Goal: Transaction & Acquisition: Purchase product/service

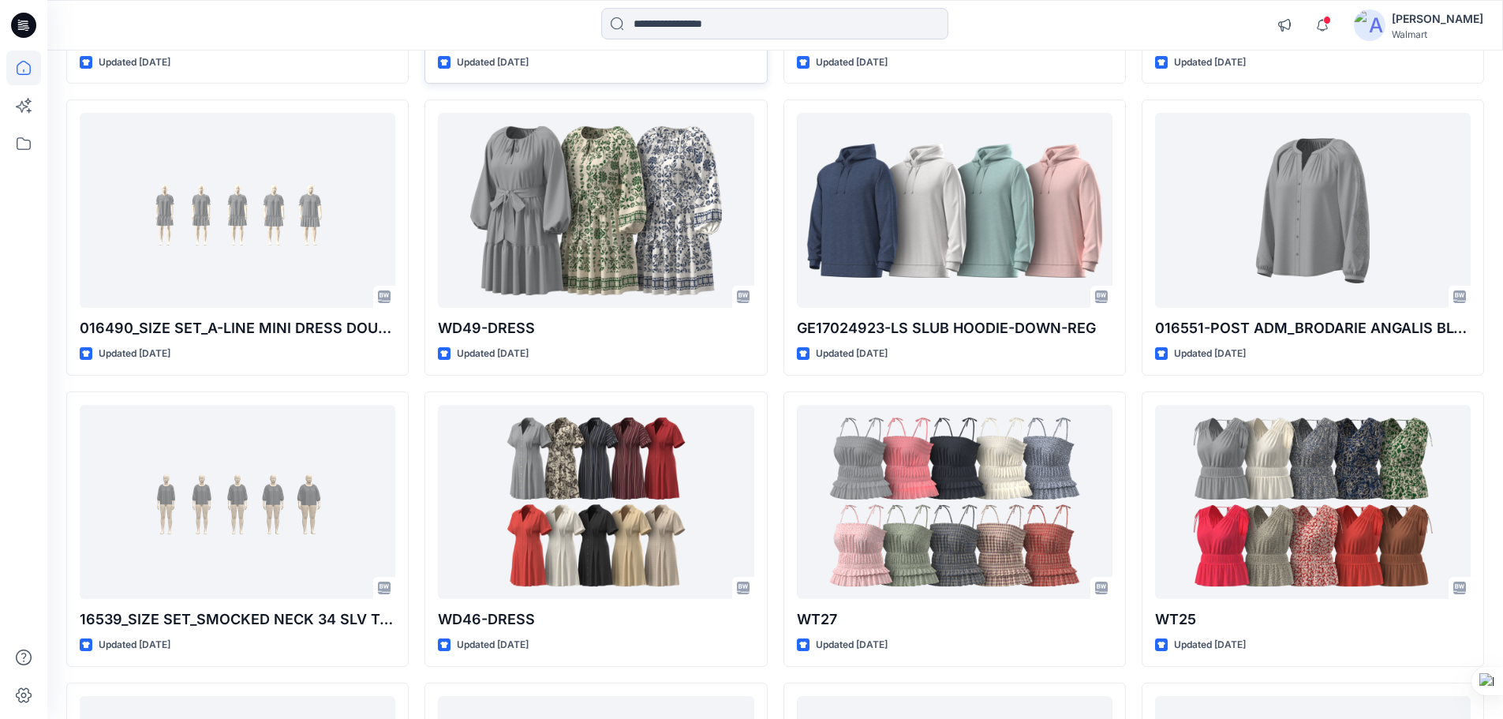
scroll to position [1232, 0]
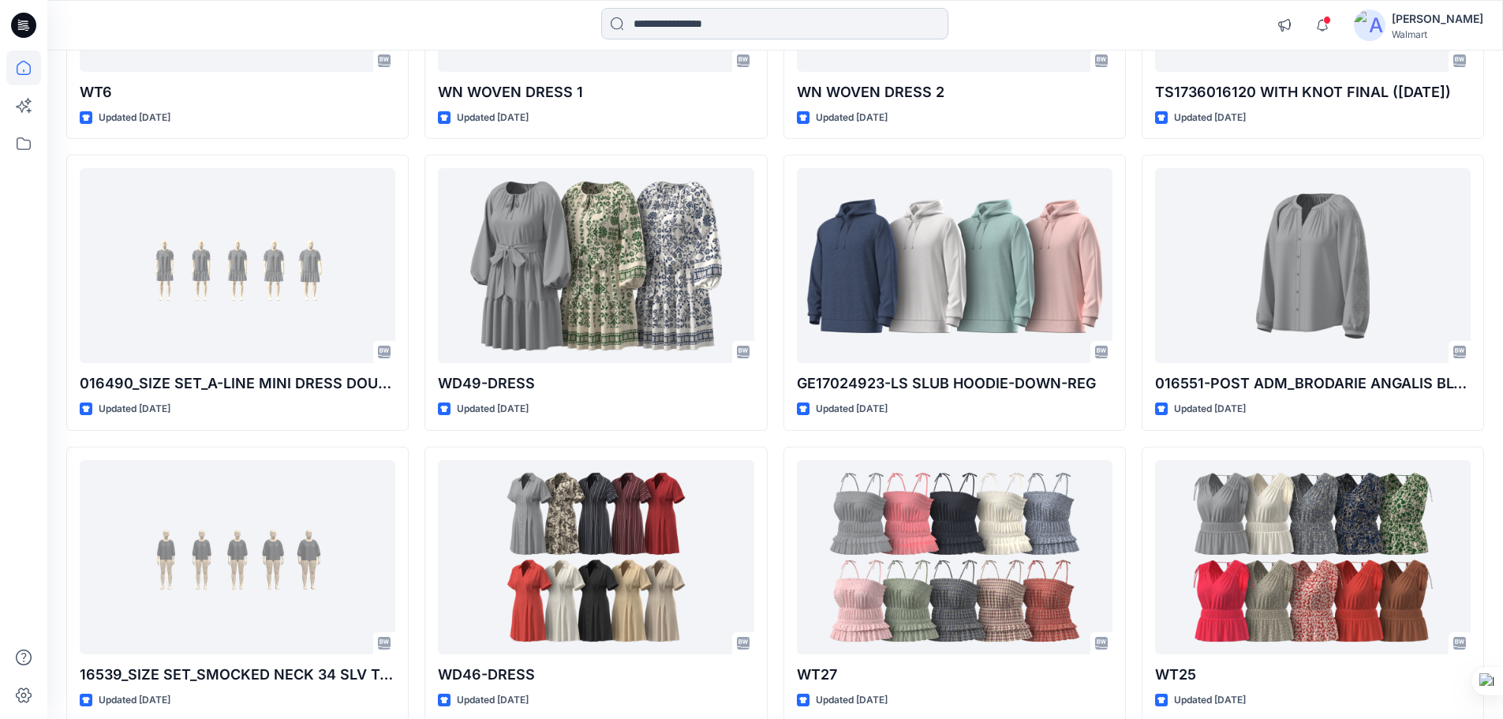
click at [717, 31] on input at bounding box center [774, 24] width 347 height 32
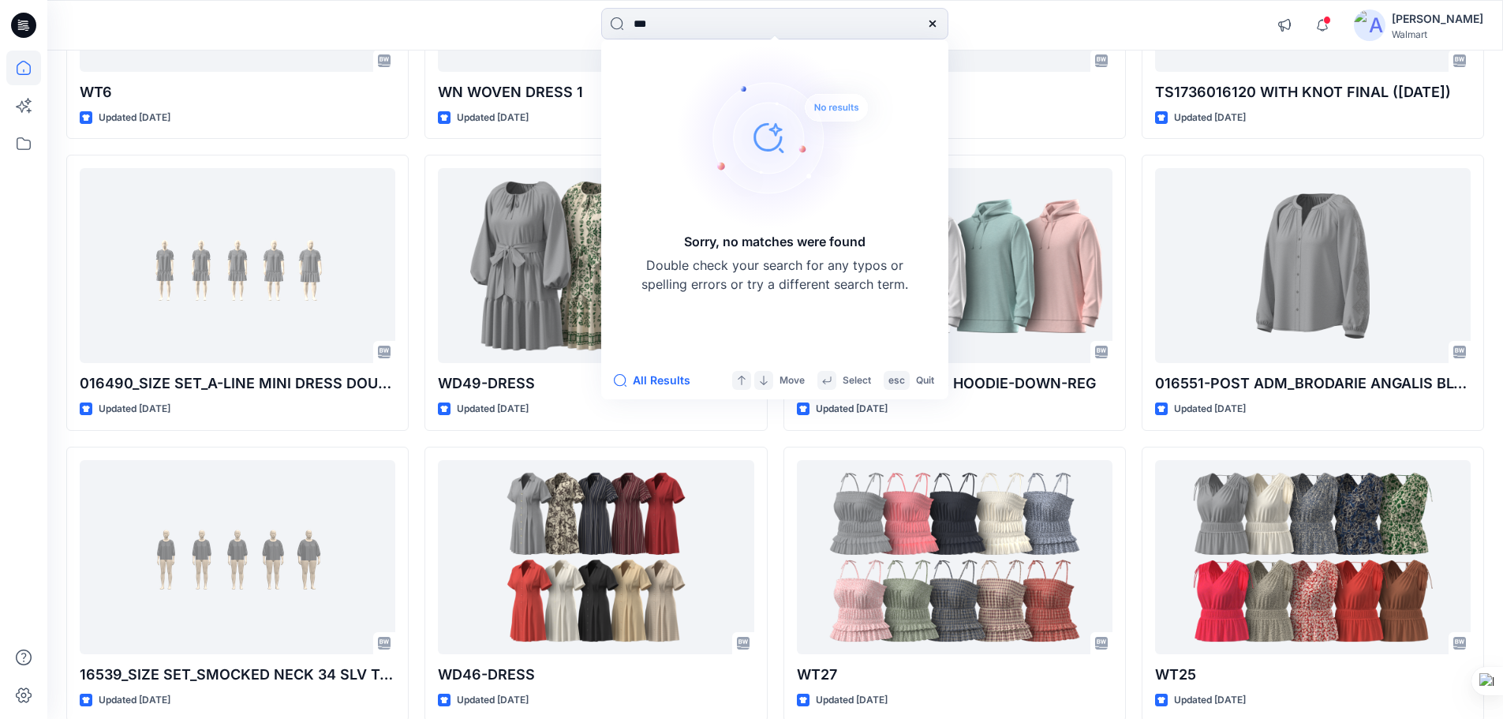
type input "**"
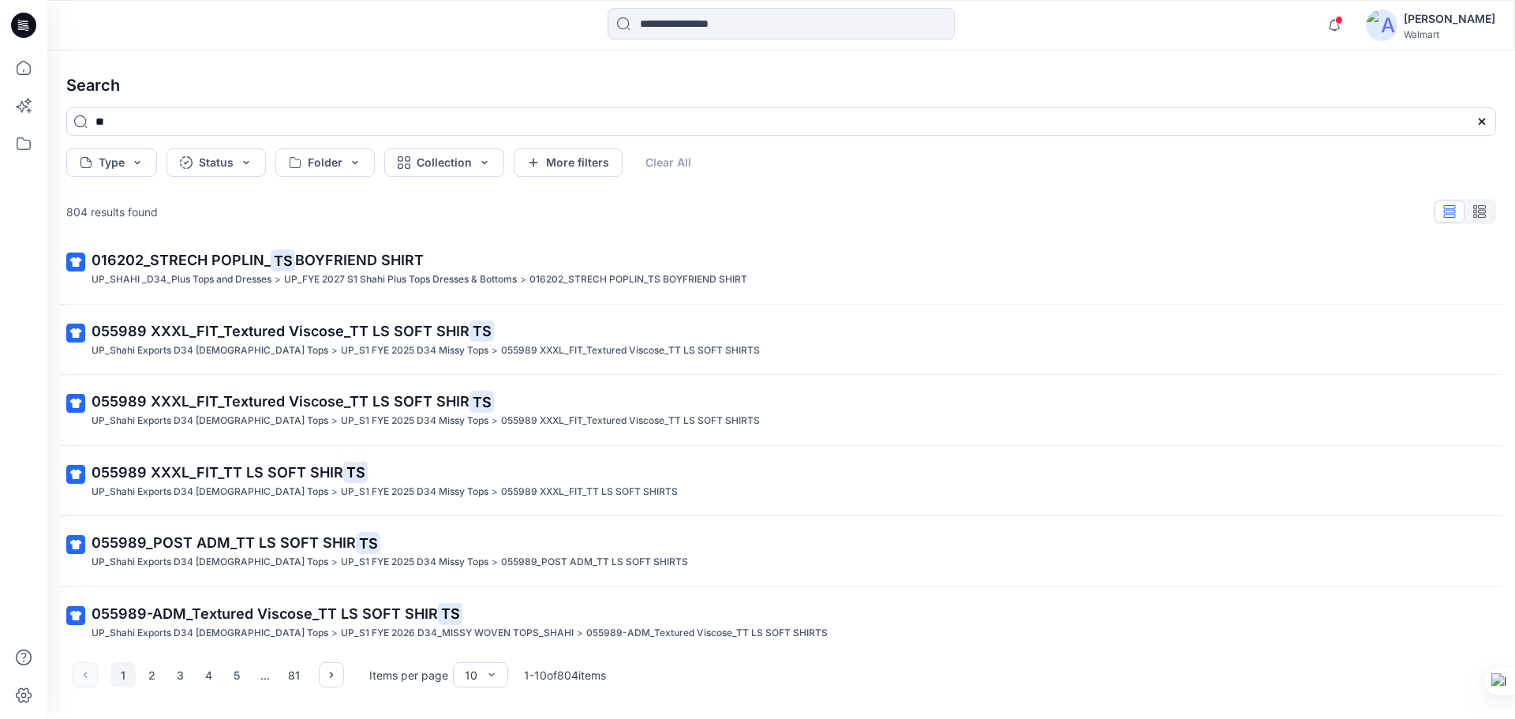
scroll to position [309, 0]
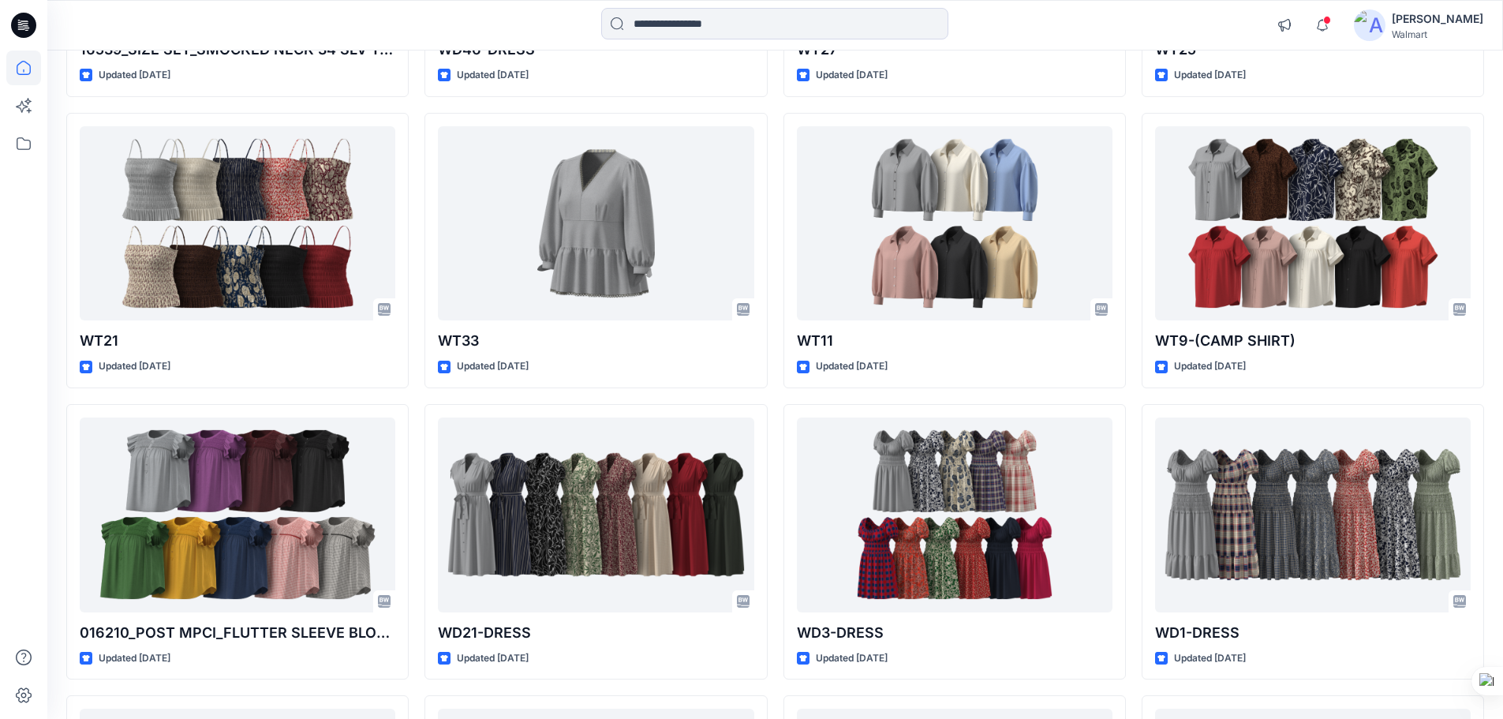
scroll to position [2100, 0]
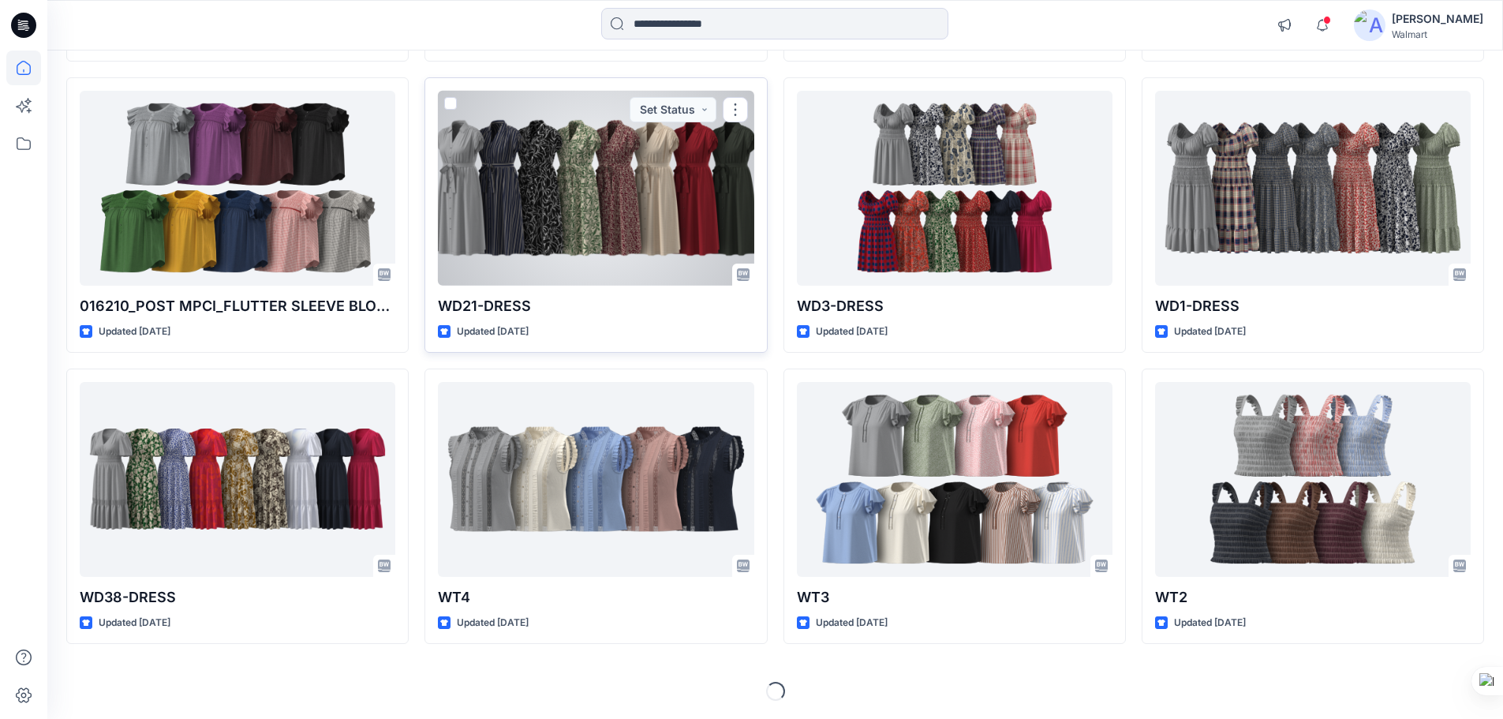
scroll to position [2185, 0]
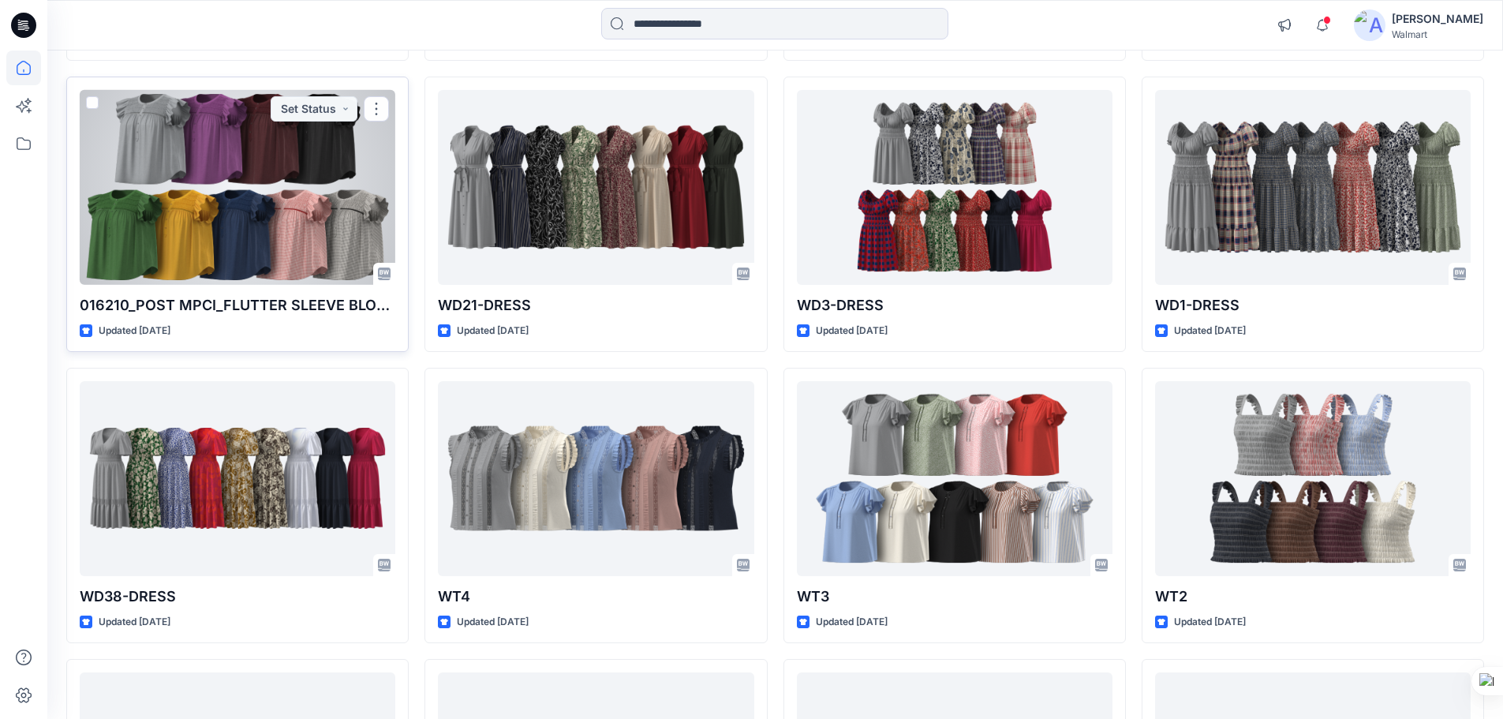
click at [268, 228] on div at bounding box center [238, 187] width 316 height 195
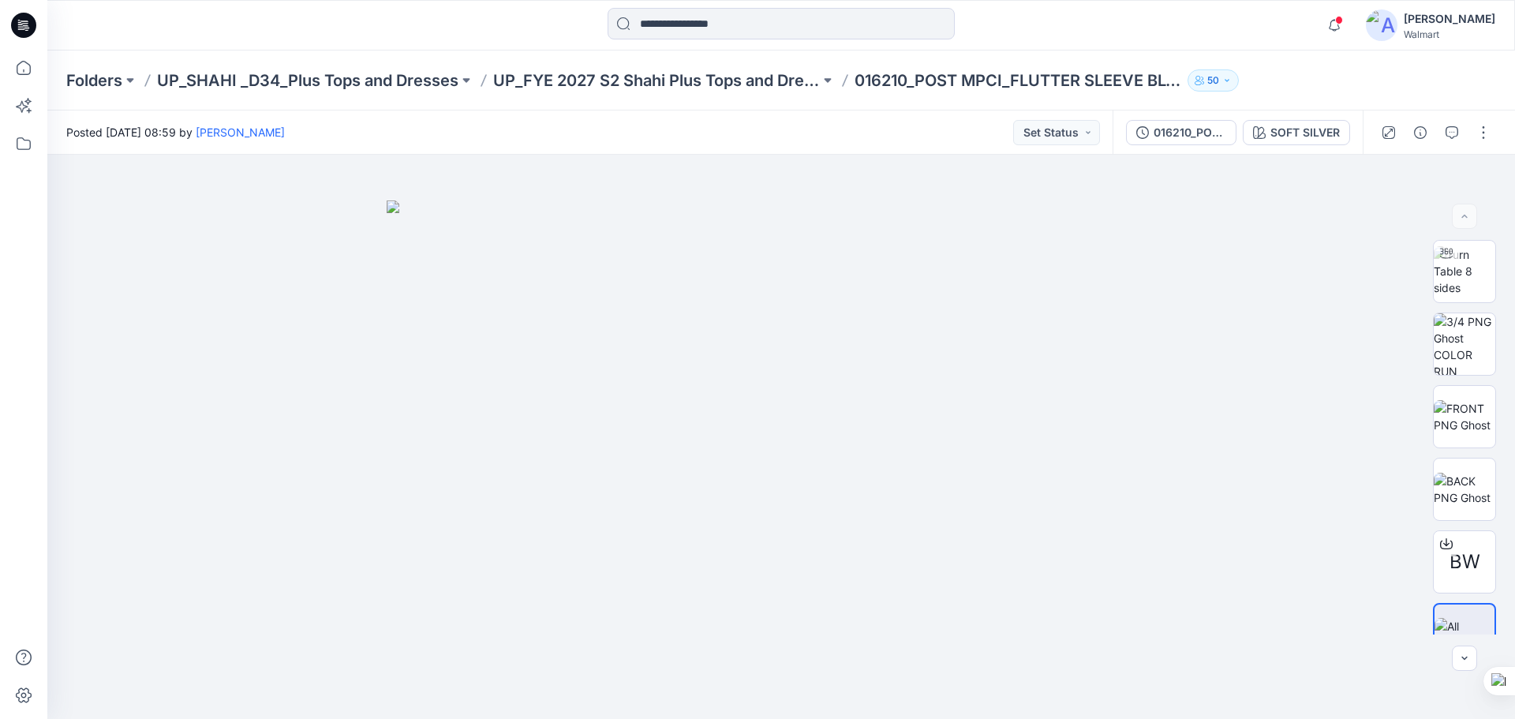
click at [26, 25] on icon at bounding box center [26, 25] width 6 height 1
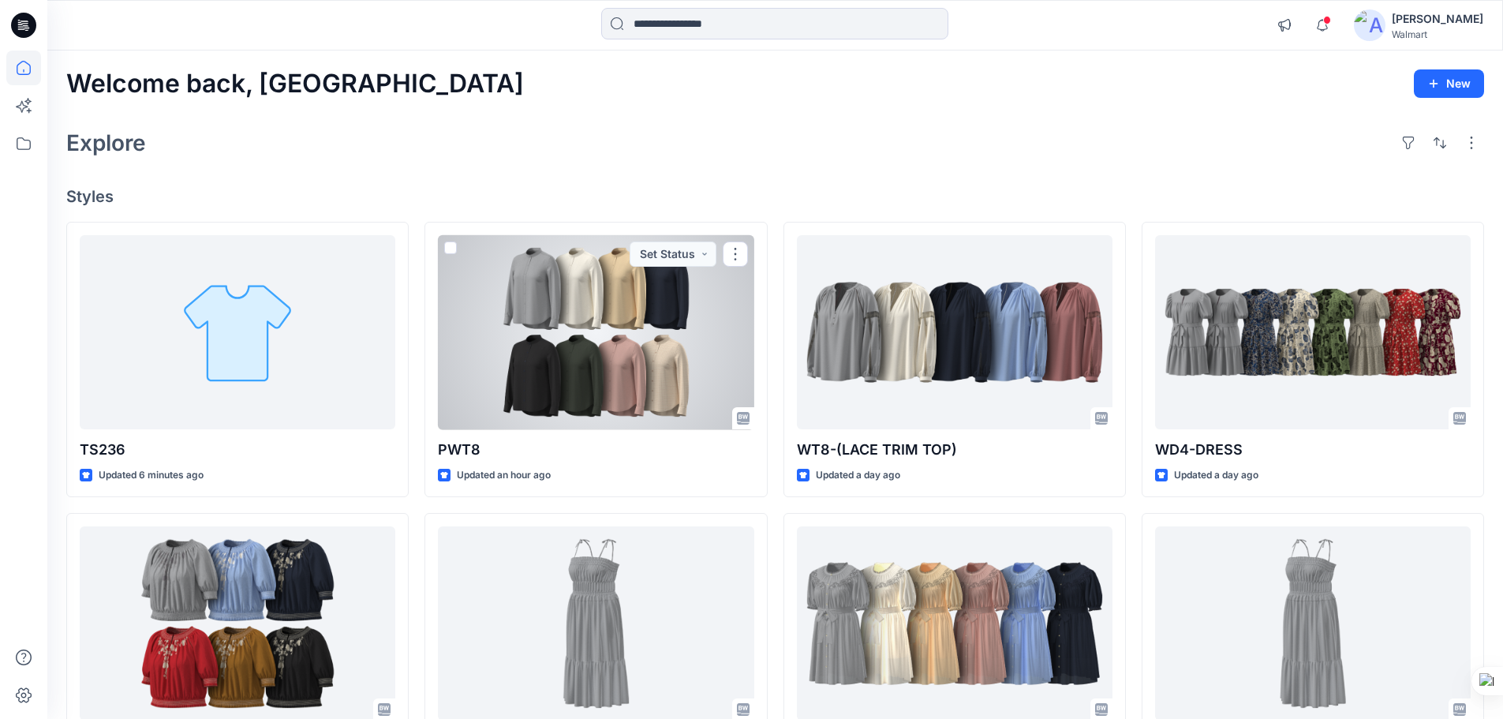
drag, startPoint x: 582, startPoint y: 313, endPoint x: 590, endPoint y: 316, distance: 8.5
click at [582, 313] on div at bounding box center [596, 332] width 316 height 195
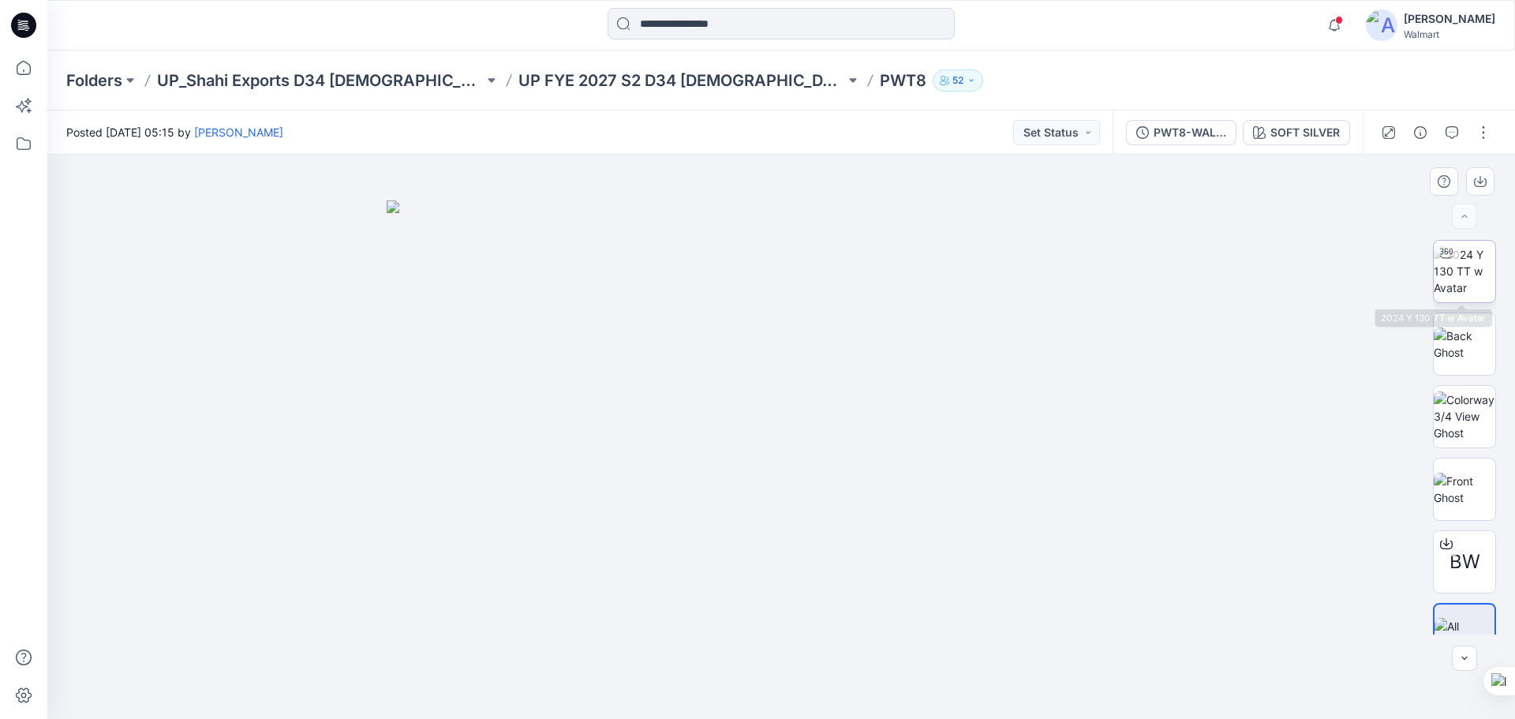
click at [1444, 280] on img at bounding box center [1465, 271] width 62 height 50
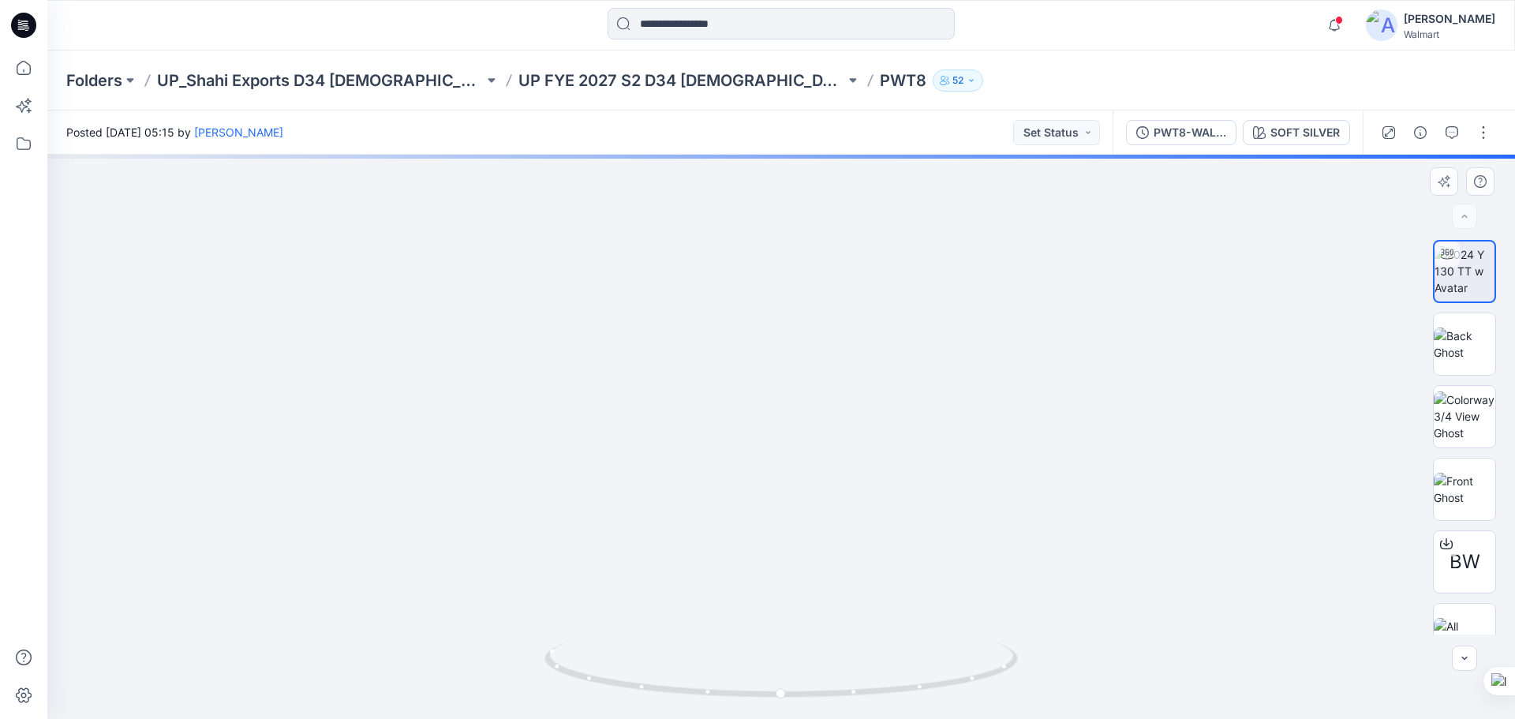
drag, startPoint x: 847, startPoint y: 518, endPoint x: 830, endPoint y: 373, distance: 146.2
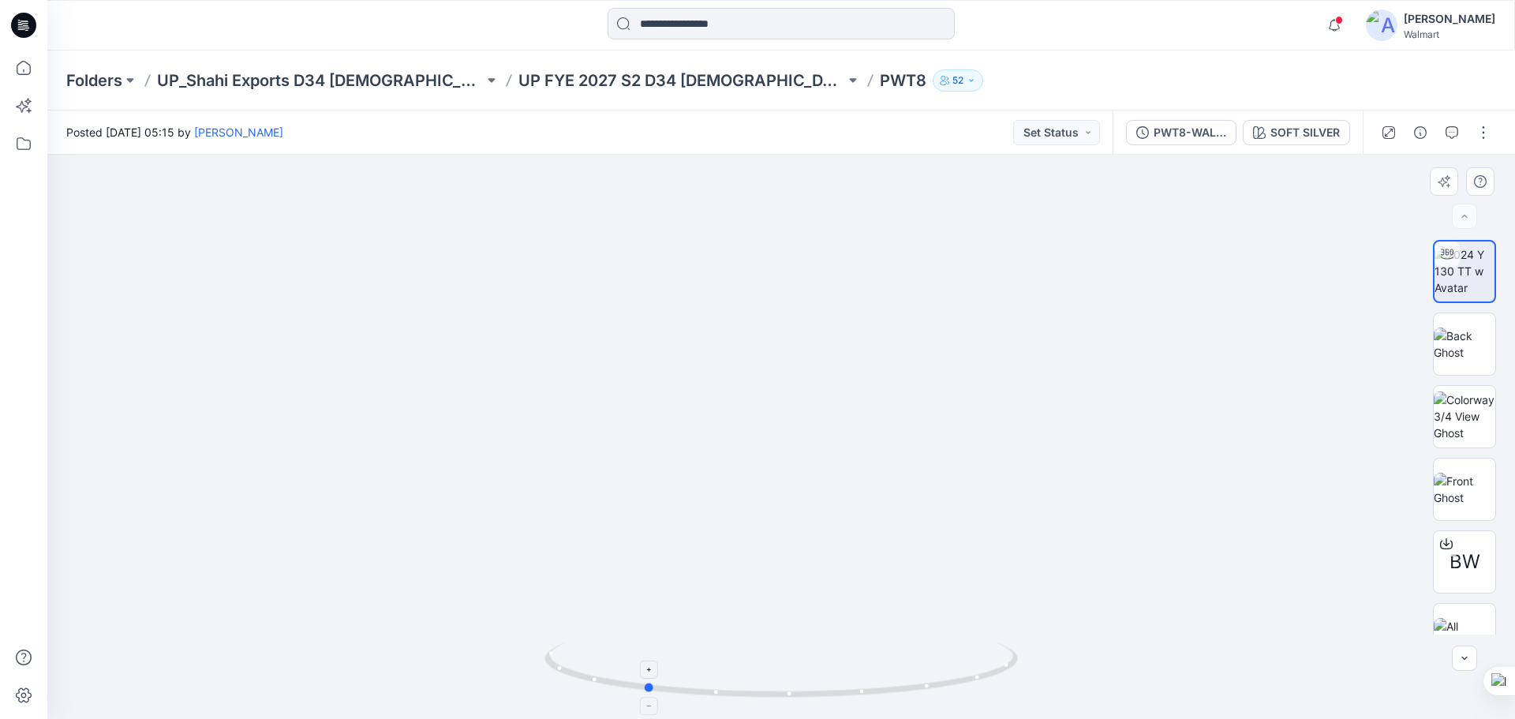
drag, startPoint x: 846, startPoint y: 695, endPoint x: 709, endPoint y: 676, distance: 137.8
click at [709, 681] on icon at bounding box center [783, 671] width 477 height 59
drag, startPoint x: 900, startPoint y: 695, endPoint x: 814, endPoint y: 691, distance: 86.9
click at [814, 691] on icon at bounding box center [783, 671] width 477 height 59
drag, startPoint x: 815, startPoint y: 692, endPoint x: 1046, endPoint y: 672, distance: 232.1
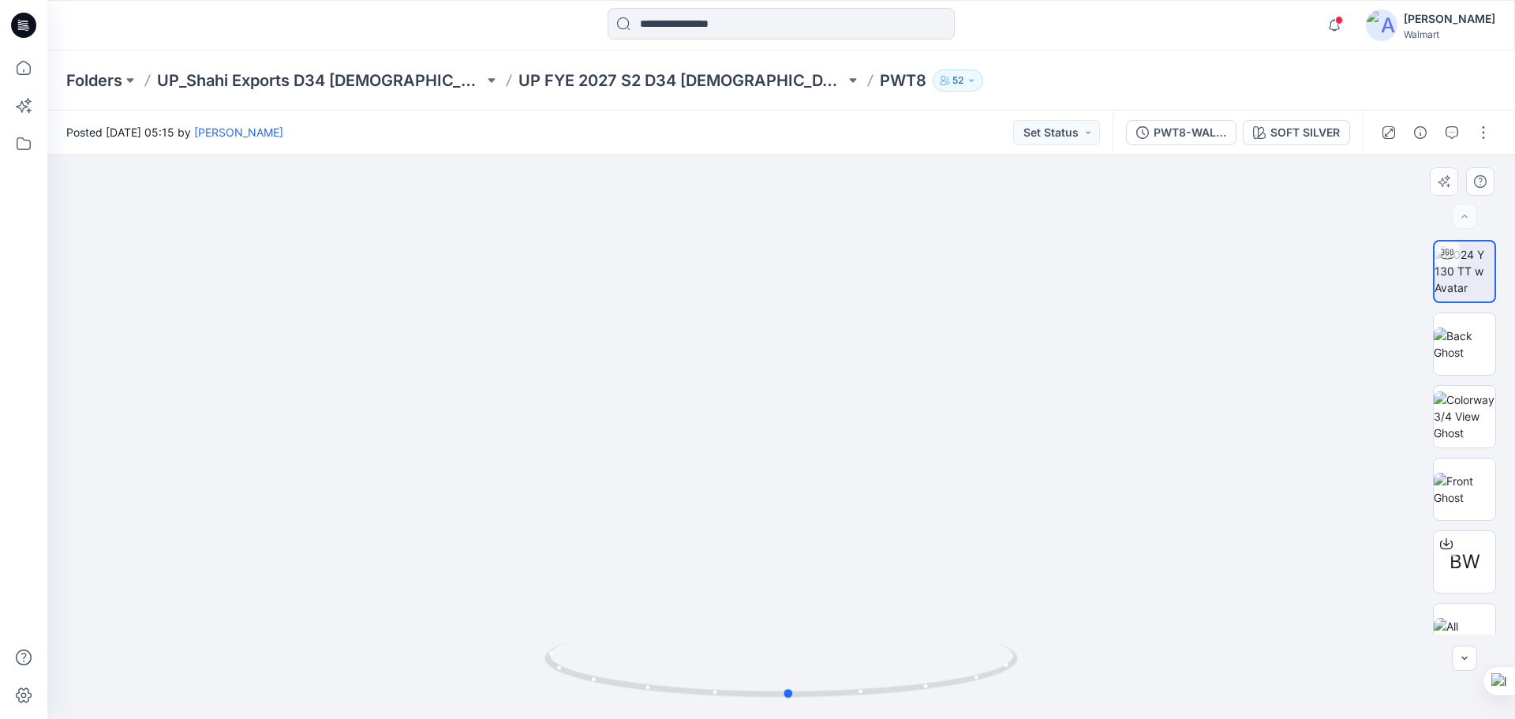
click at [1046, 672] on div at bounding box center [781, 437] width 1468 height 564
drag, startPoint x: 801, startPoint y: 470, endPoint x: 793, endPoint y: 530, distance: 61.3
click at [793, 530] on img at bounding box center [781, 267] width 1272 height 904
